Goal: Browse casually

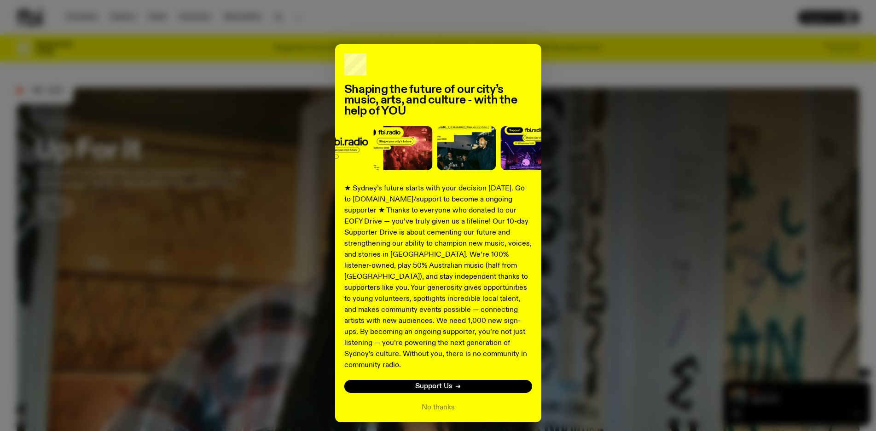
click at [44, 225] on div "Shaping the future of our city’s music, arts, and culture - with the help of YO…" at bounding box center [438, 233] width 843 height 378
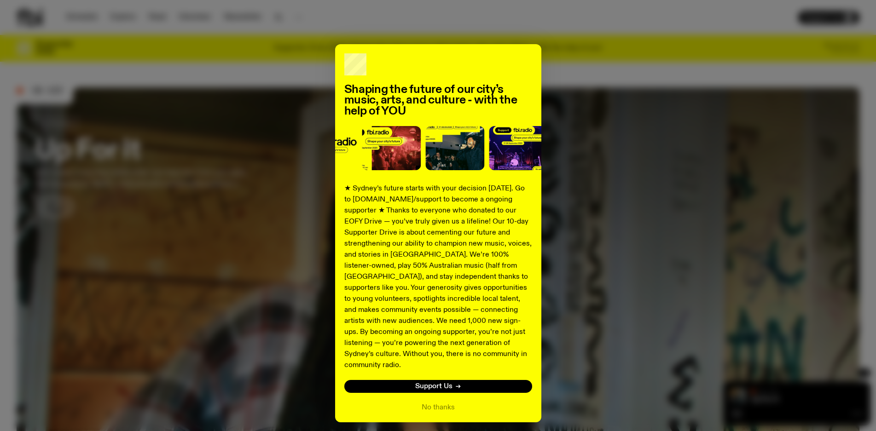
drag, startPoint x: 18, startPoint y: 257, endPoint x: 44, endPoint y: 256, distance: 25.3
click at [24, 257] on div "Shaping the future of our city’s music, arts, and culture - with the help of YO…" at bounding box center [438, 233] width 843 height 378
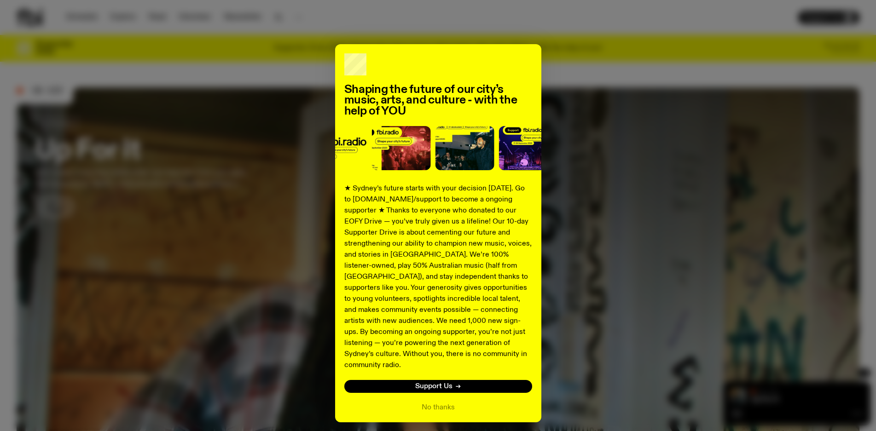
click at [314, 227] on div "No thanks" at bounding box center [438, 407] width 188 height 11
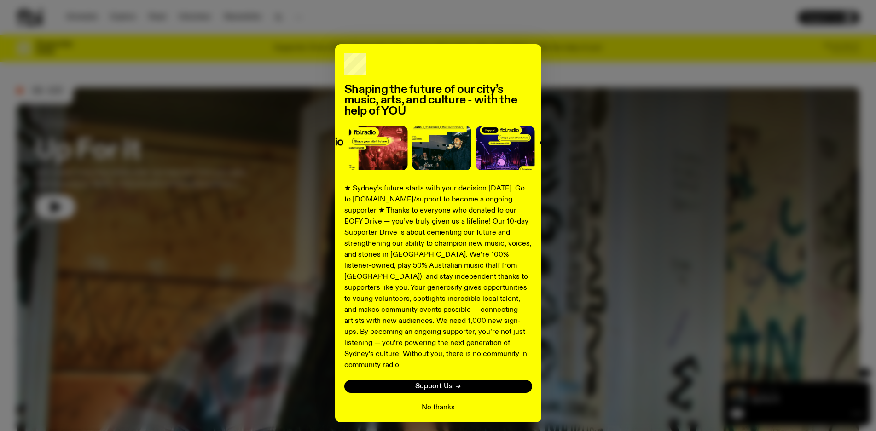
click at [314, 227] on button "No thanks" at bounding box center [438, 407] width 33 height 11
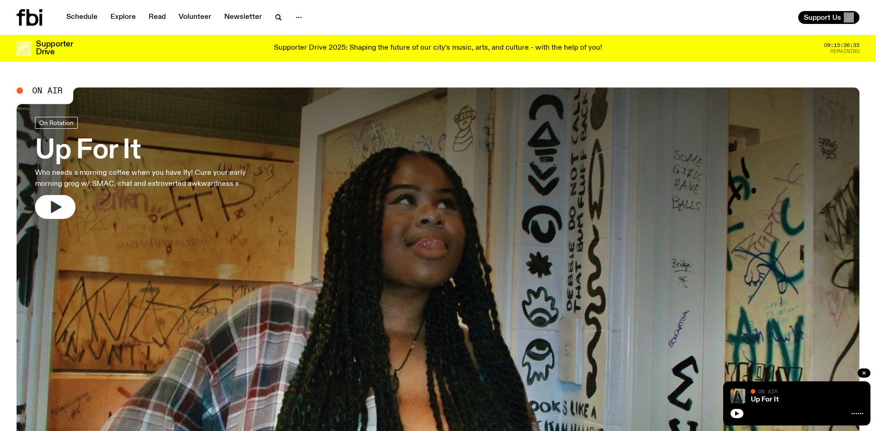
click at [63, 210] on button "button" at bounding box center [55, 207] width 41 height 24
click at [55, 206] on icon "button" at bounding box center [56, 207] width 11 height 12
